Goal: Information Seeking & Learning: Check status

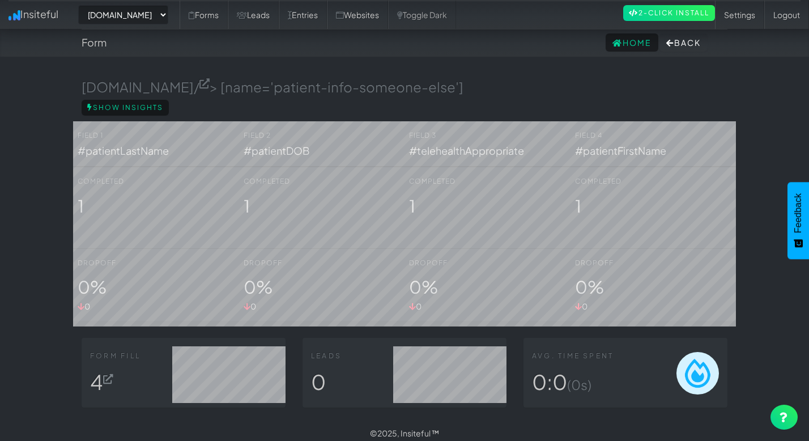
select select "2385"
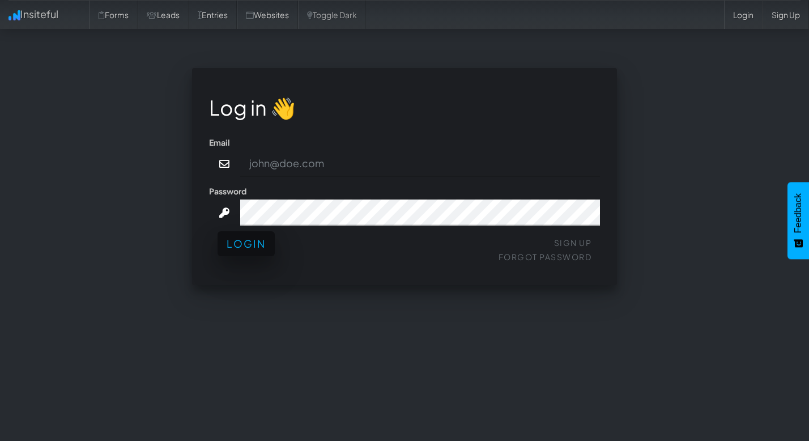
type input "admin@herenow.health"
click at [244, 240] on button "Login" at bounding box center [246, 243] width 57 height 25
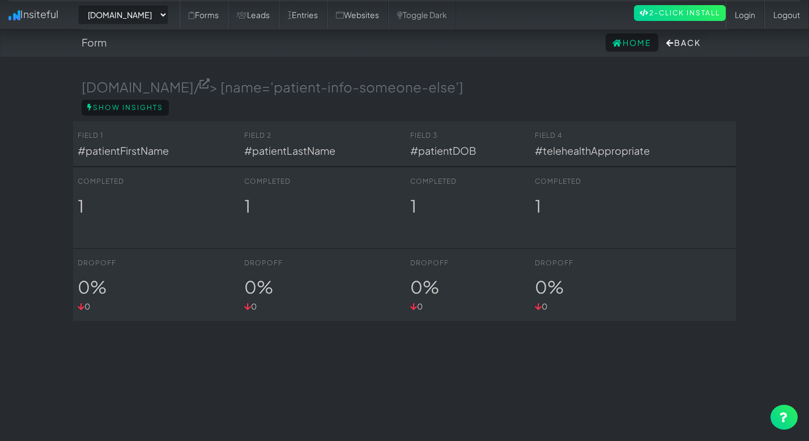
select select "2385"
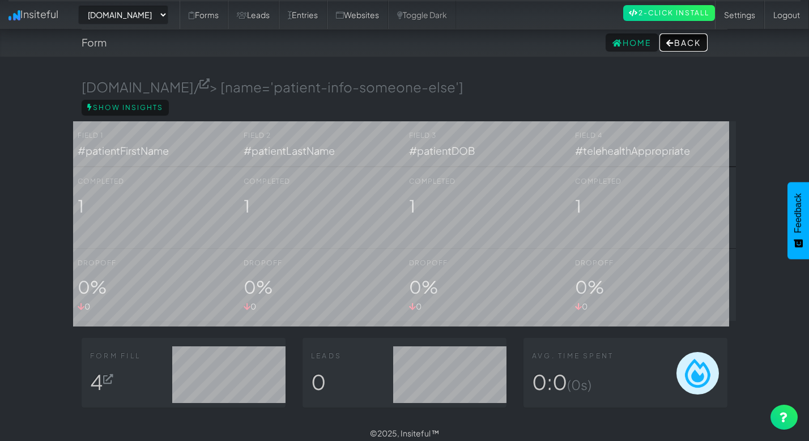
click at [681, 41] on button "Back" at bounding box center [684, 42] width 48 height 18
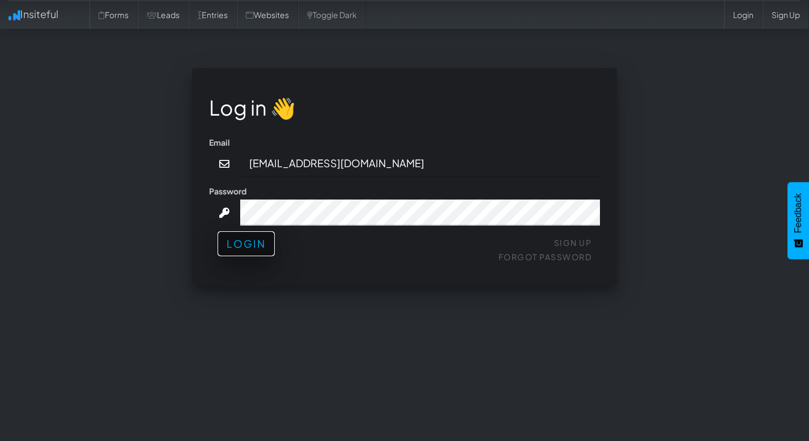
click at [245, 244] on button "Login" at bounding box center [246, 243] width 57 height 25
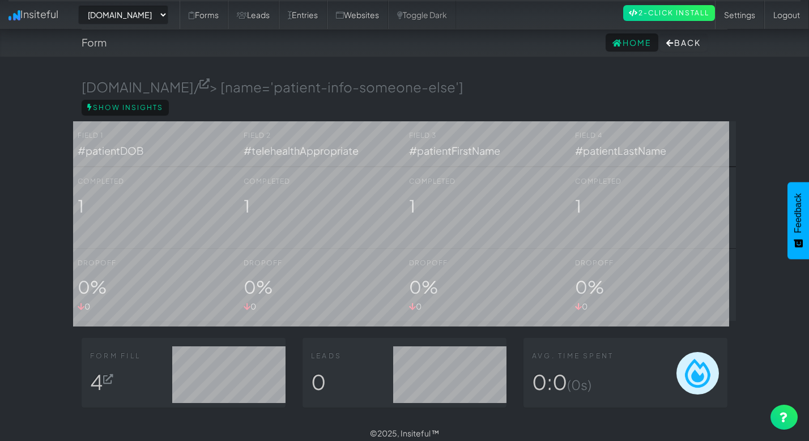
select select "2385"
click at [388, 20] on link "Websites" at bounding box center [357, 15] width 61 height 28
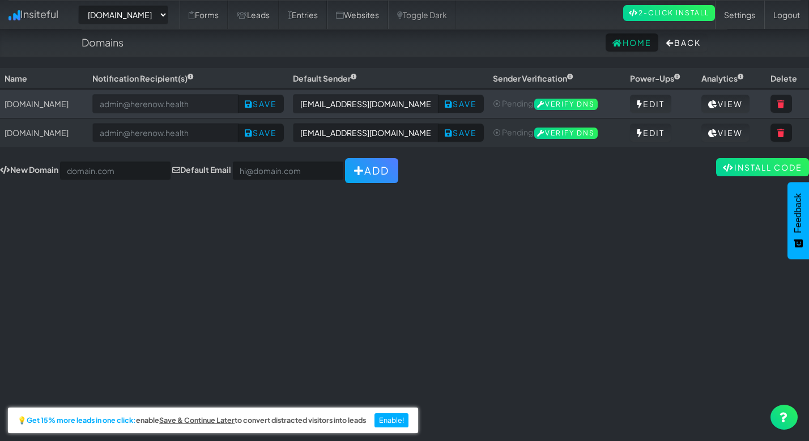
select select "2385"
click at [728, 100] on link "View" at bounding box center [726, 104] width 48 height 18
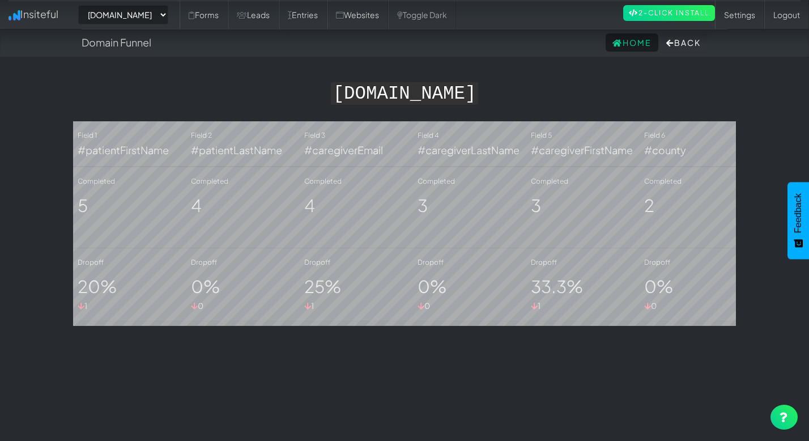
select select "2385"
click at [325, 16] on link "Entries" at bounding box center [303, 15] width 48 height 28
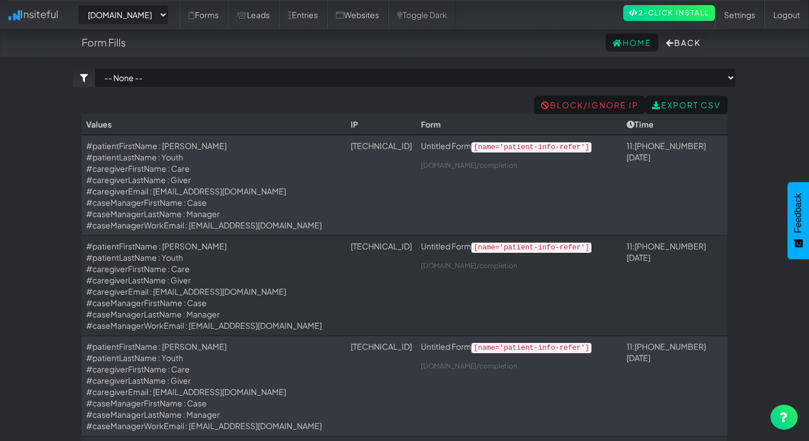
select select "2385"
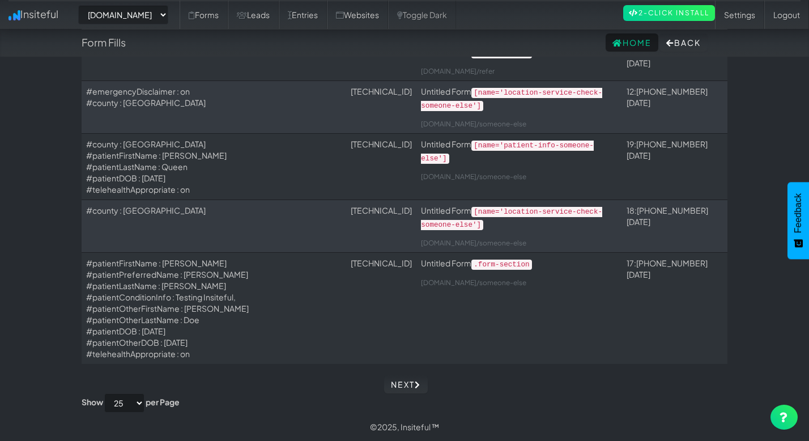
scroll to position [1206, 0]
click at [397, 392] on link "Next" at bounding box center [406, 384] width 44 height 18
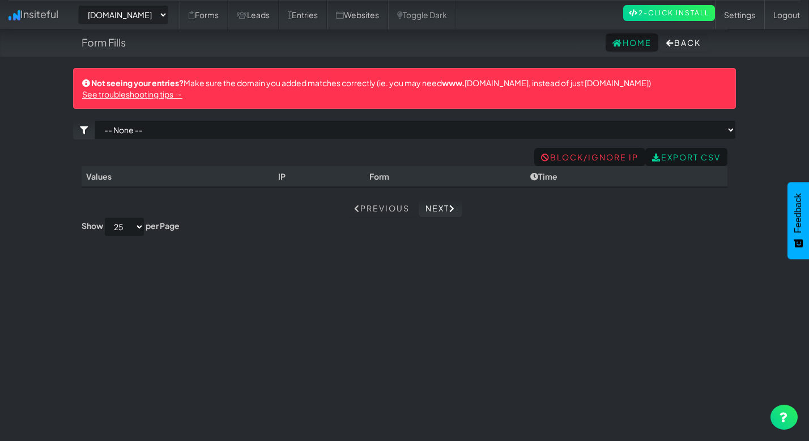
select select "2385"
click at [442, 209] on link "Next" at bounding box center [441, 208] width 44 height 18
select select "2385"
click at [382, 210] on link "Previous" at bounding box center [381, 208] width 69 height 18
select select "2385"
